Goal: Task Accomplishment & Management: Manage account settings

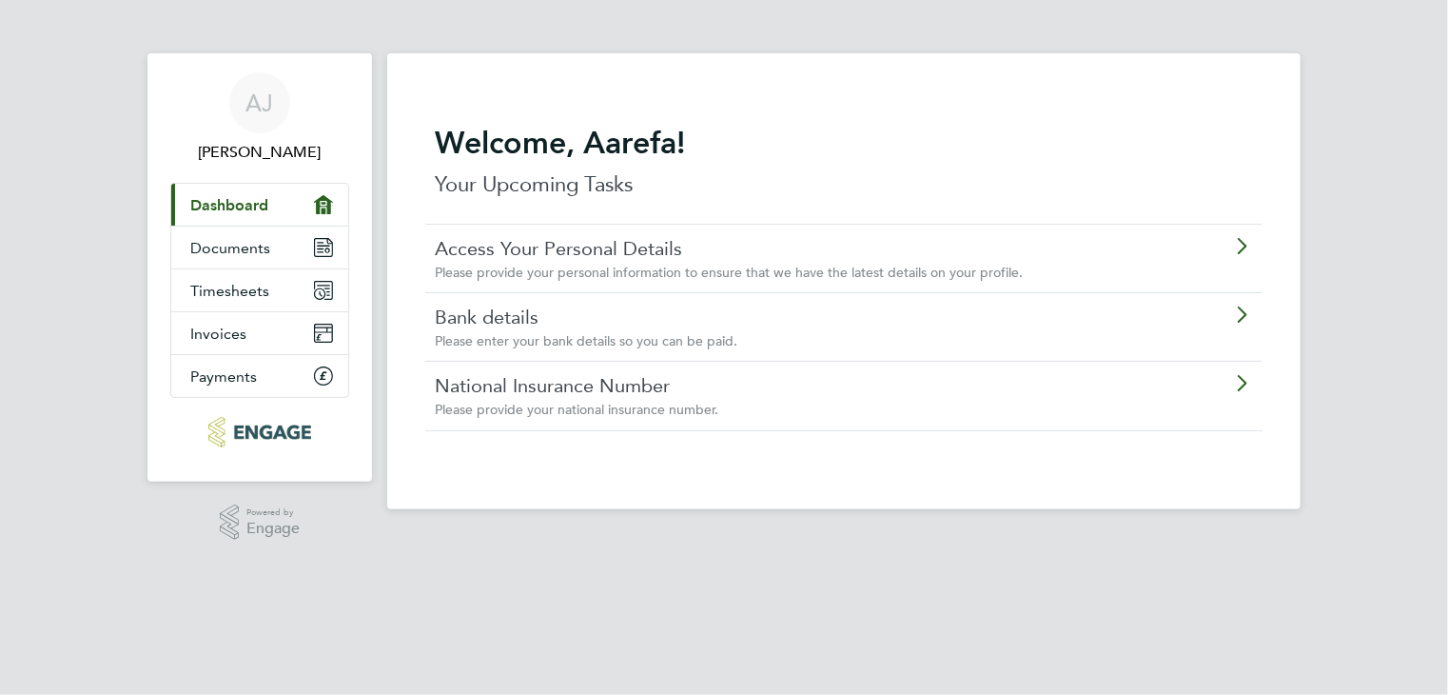
click at [1234, 249] on icon at bounding box center [1241, 246] width 24 height 15
click at [1241, 391] on icon at bounding box center [1241, 383] width 24 height 15
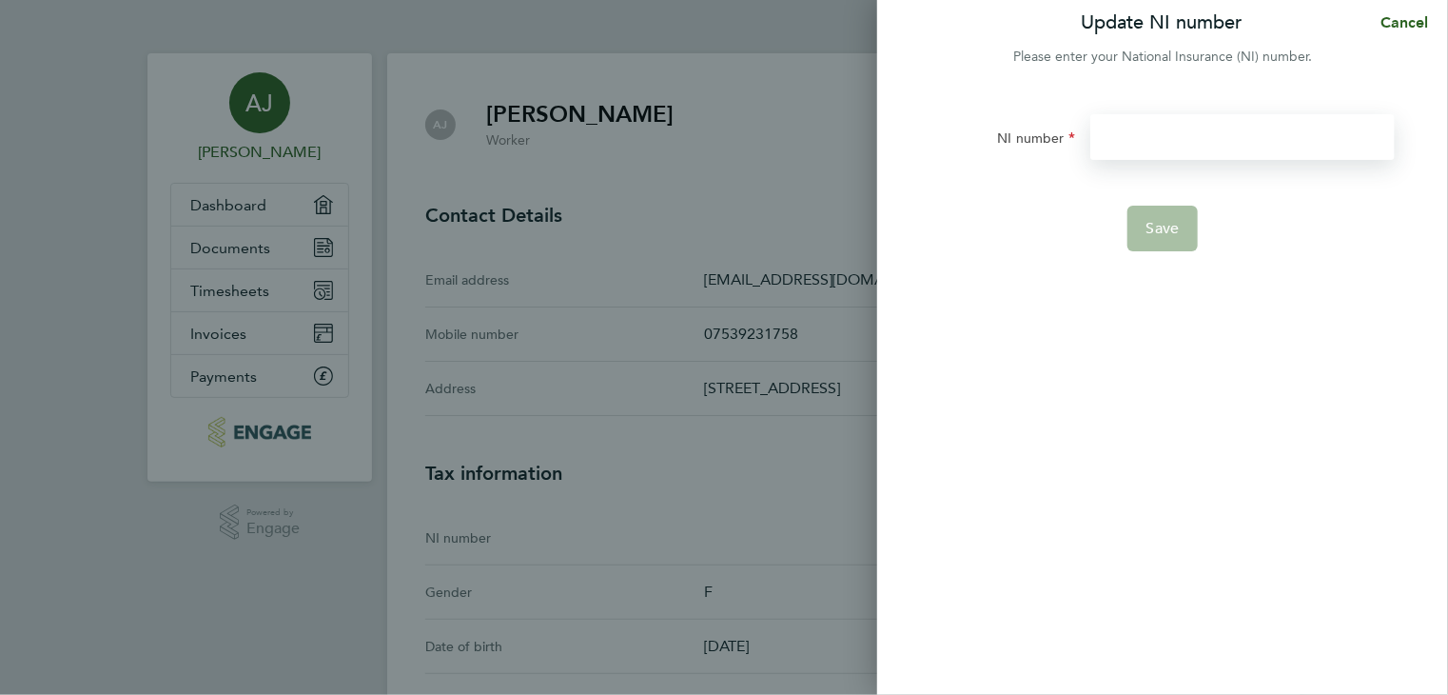
click at [1116, 133] on input "NI number" at bounding box center [1242, 137] width 304 height 46
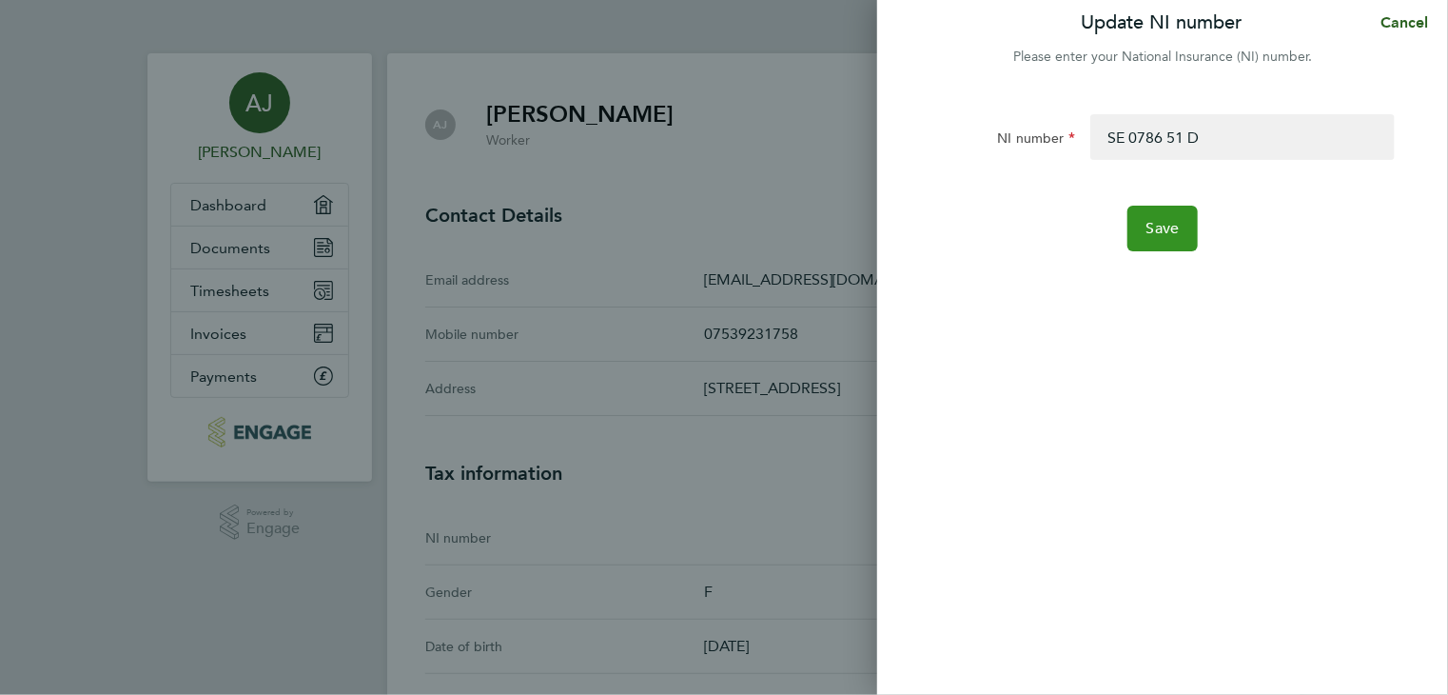
click at [1168, 231] on span "Save" at bounding box center [1163, 228] width 33 height 19
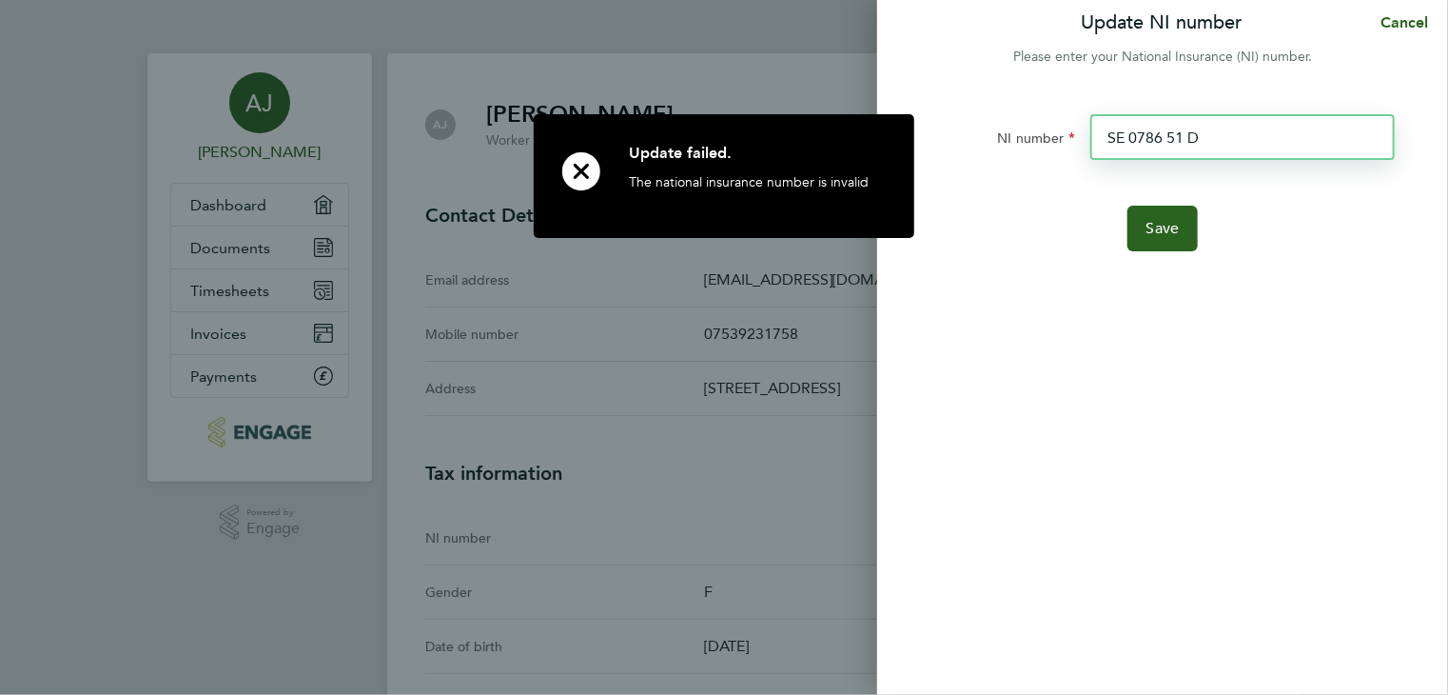
click at [1127, 134] on input "SE 0786 51 D" at bounding box center [1242, 137] width 304 height 46
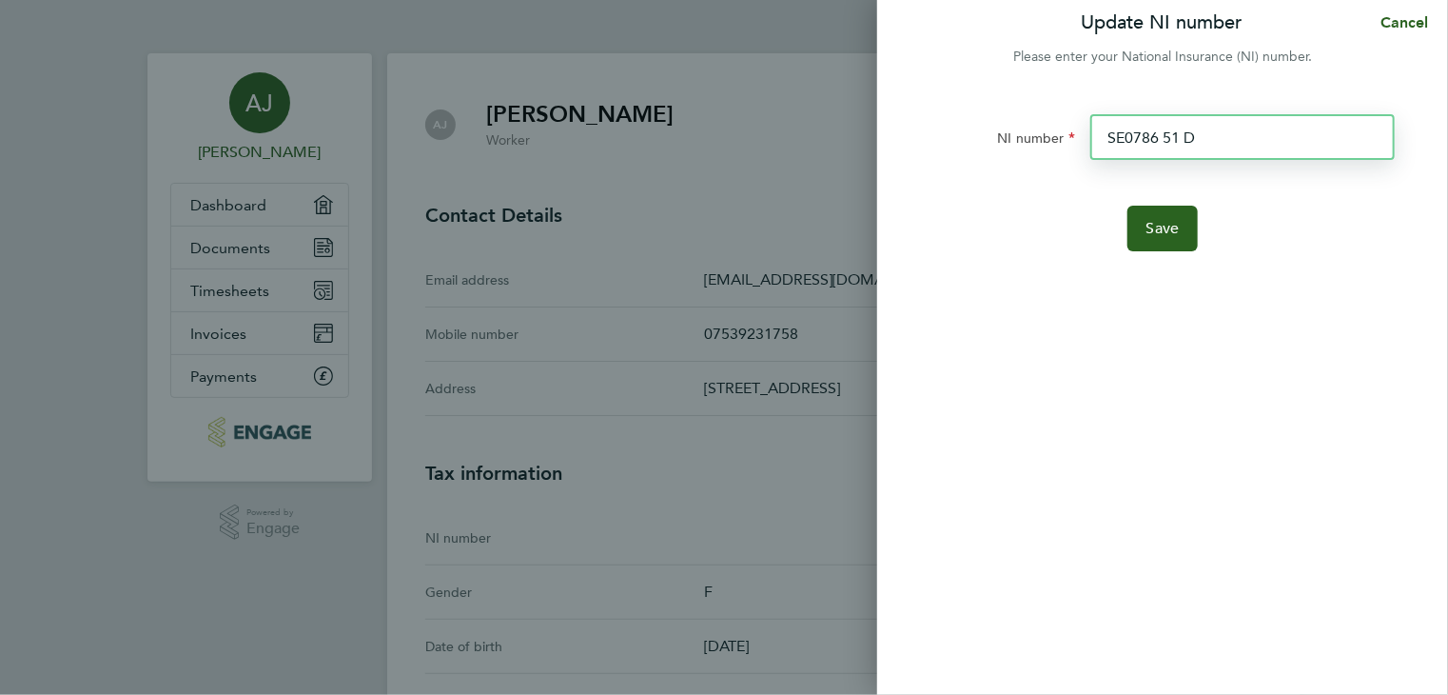
click at [1165, 134] on input "SE0786 51 D" at bounding box center [1242, 137] width 304 height 46
click at [1180, 140] on input "SE078651 D" at bounding box center [1242, 137] width 304 height 46
type input "SE078651D"
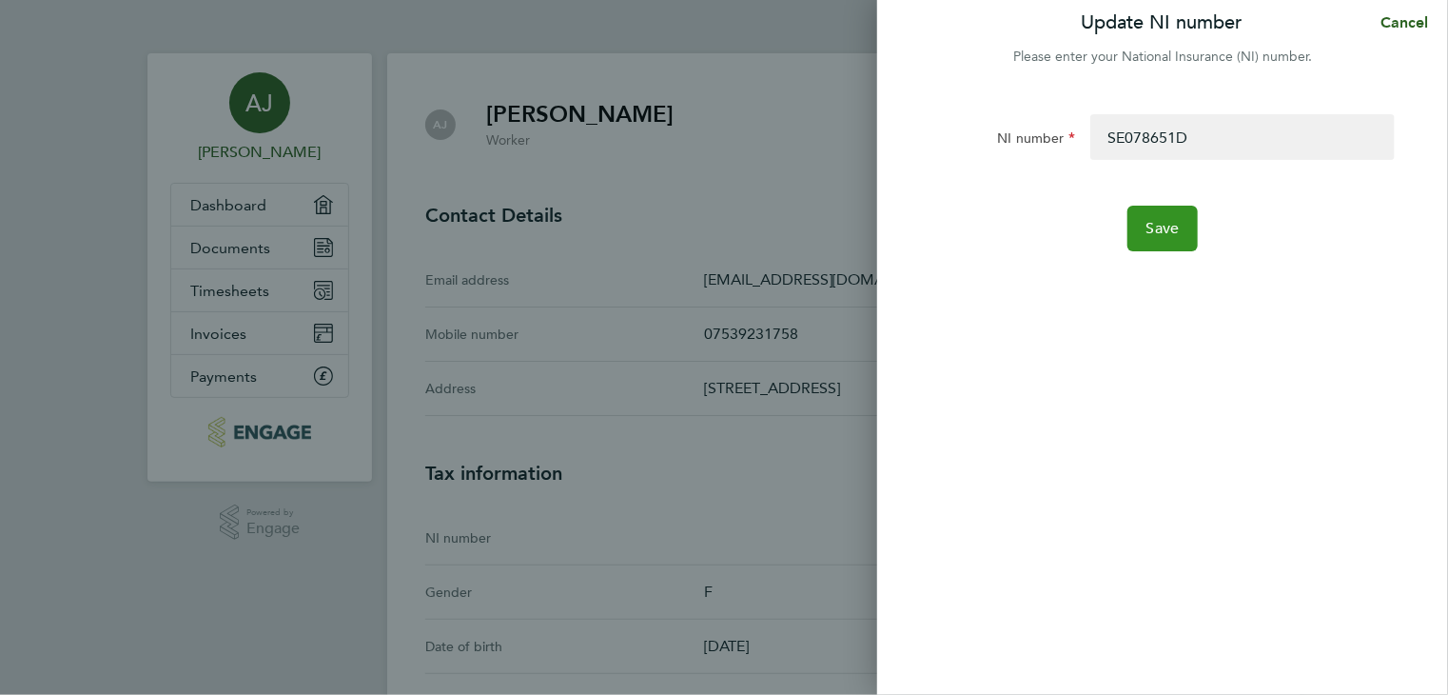
click at [1160, 225] on span "Save" at bounding box center [1163, 228] width 33 height 19
